Goal: Find specific page/section: Find specific page/section

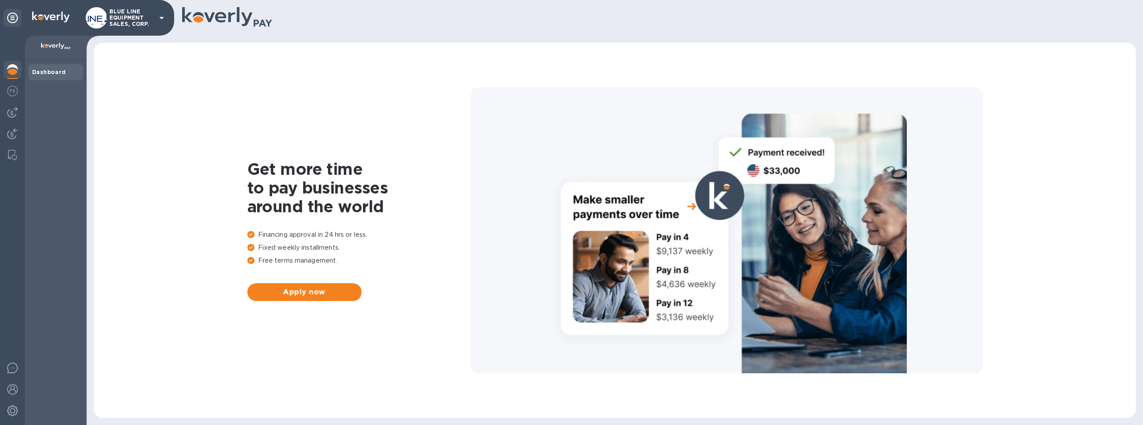
click at [125, 17] on p "BLUE LINE EQUIPMENT SALES, CORP." at bounding box center [131, 17] width 45 height 19
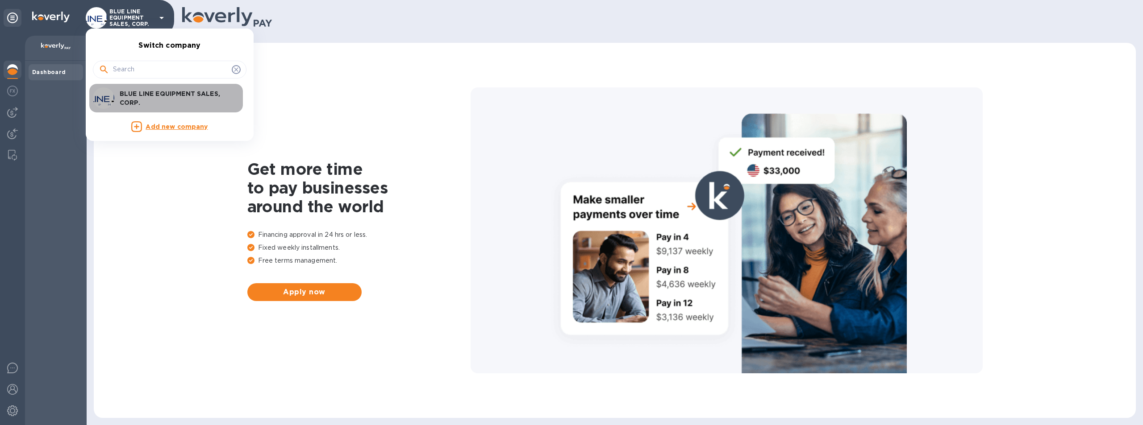
click at [150, 95] on p "BLUE LINE EQUIPMENT SALES, CORP." at bounding box center [176, 98] width 113 height 18
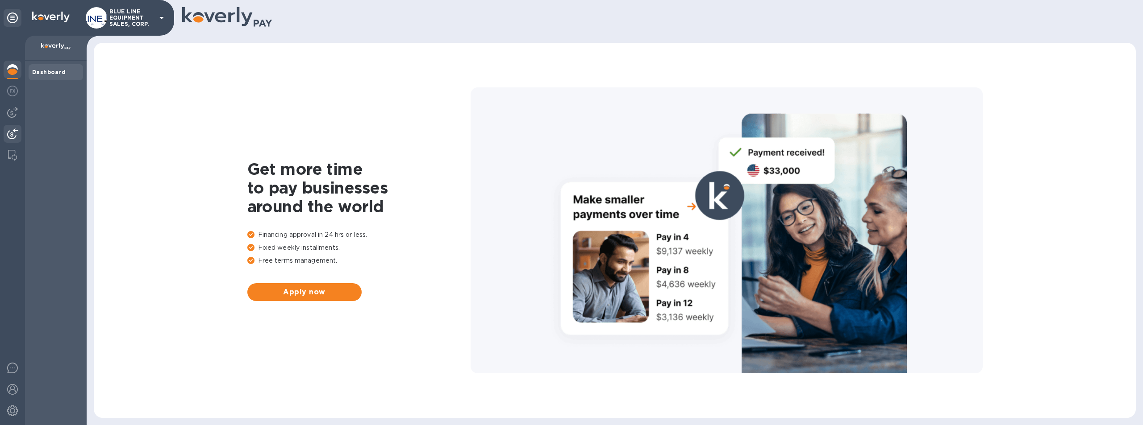
click at [13, 131] on img at bounding box center [12, 134] width 11 height 11
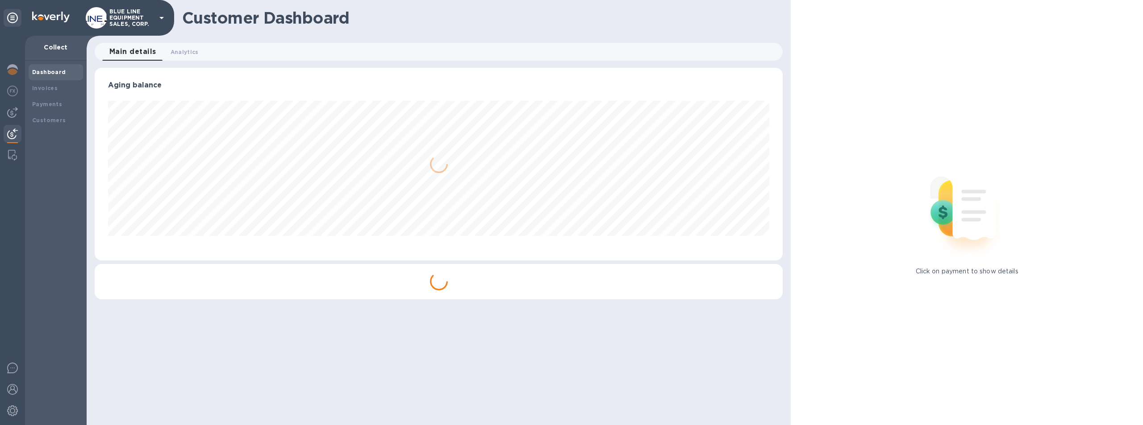
scroll to position [193, 688]
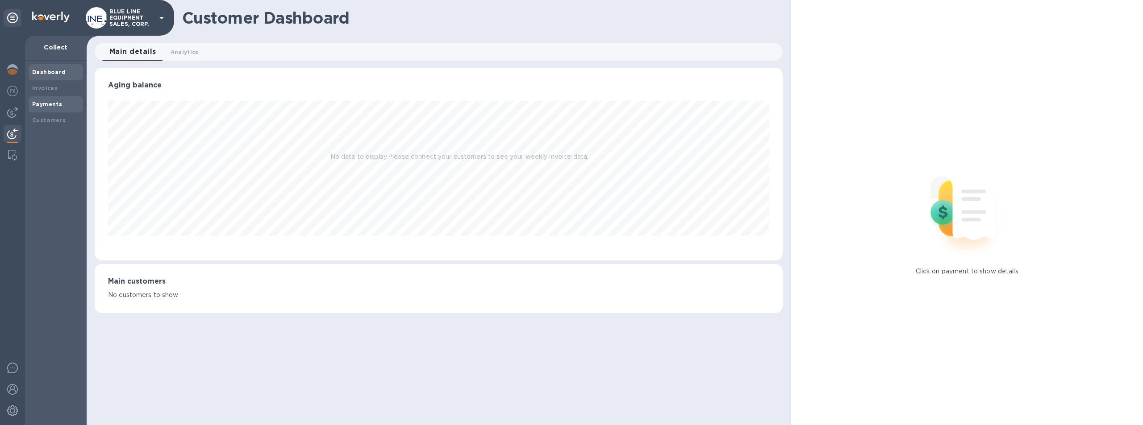
click at [46, 103] on b "Payments" at bounding box center [47, 104] width 30 height 7
